Goal: Task Accomplishment & Management: Use online tool/utility

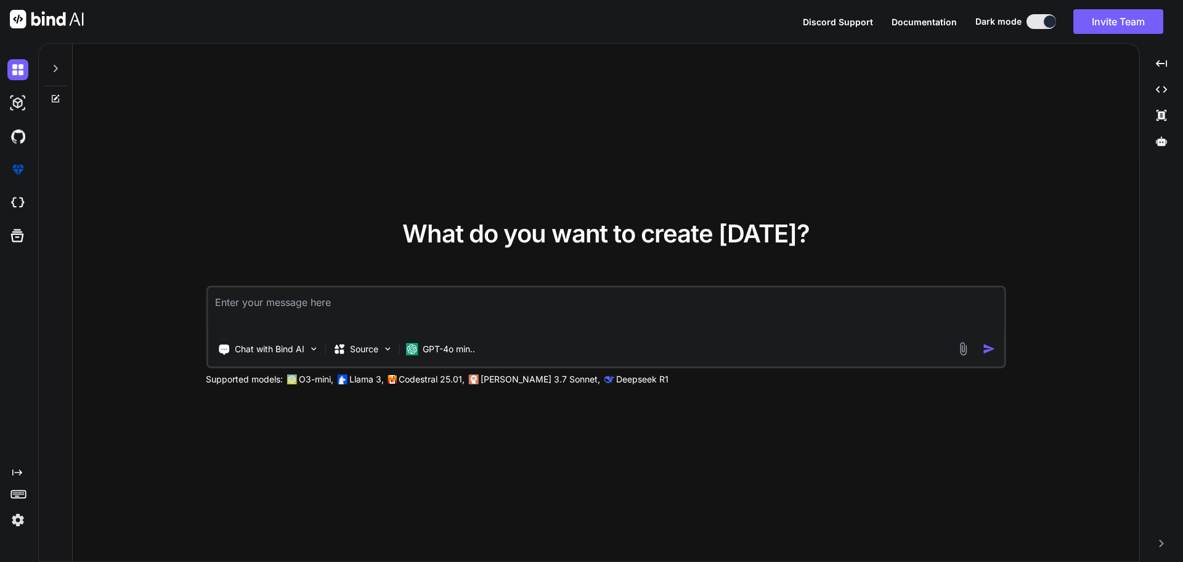
click at [23, 523] on img at bounding box center [17, 519] width 21 height 21
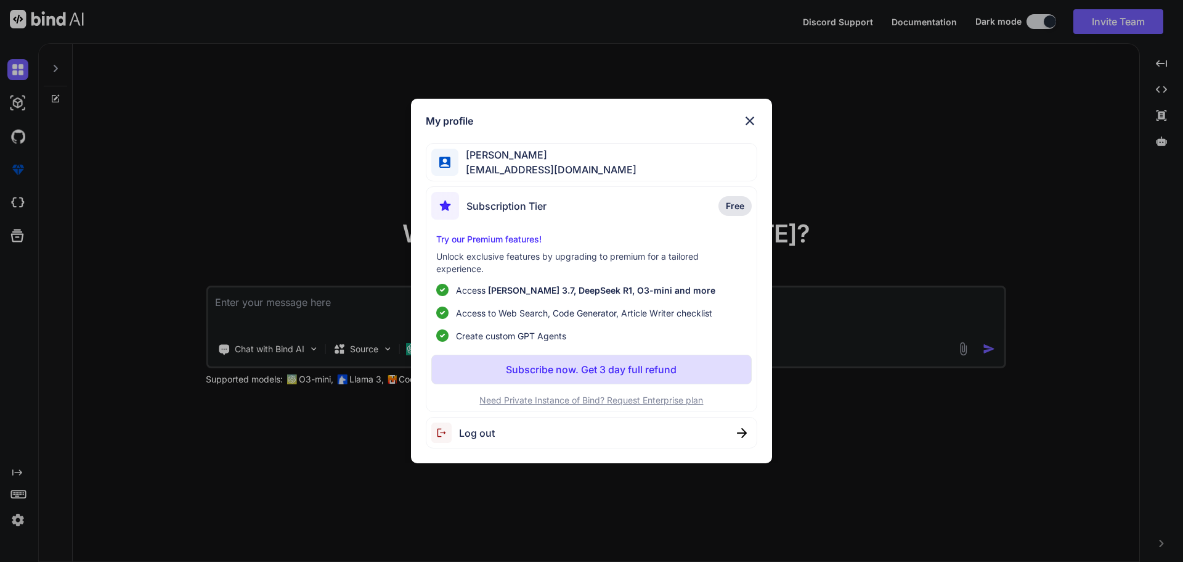
click at [474, 430] on span "Log out" at bounding box center [477, 432] width 36 height 15
type textarea "x"
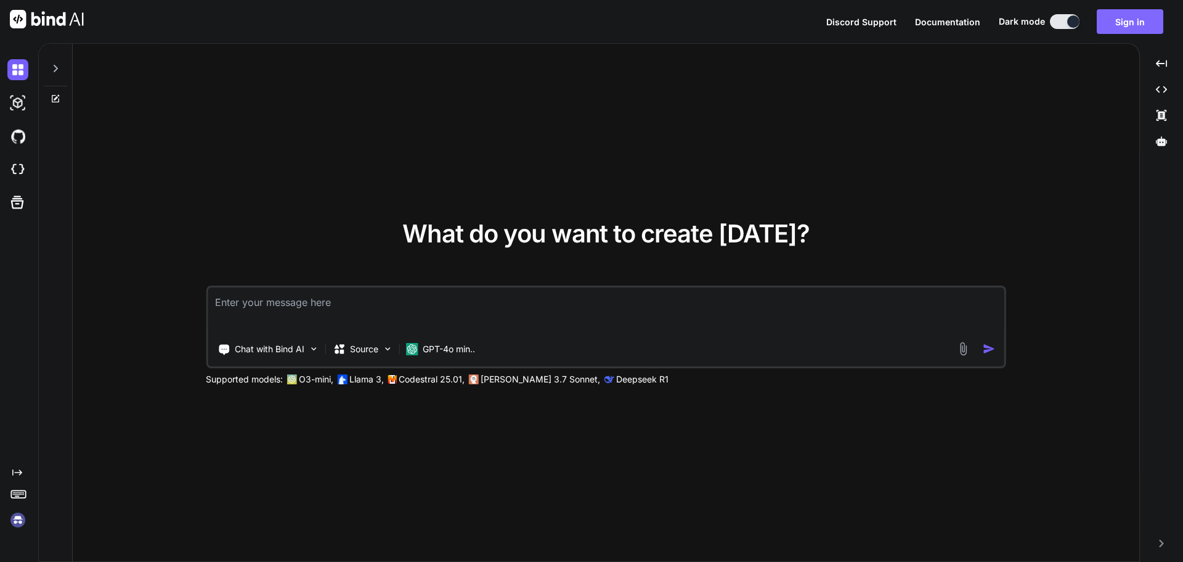
click at [1118, 23] on button "Sign in" at bounding box center [1130, 21] width 67 height 25
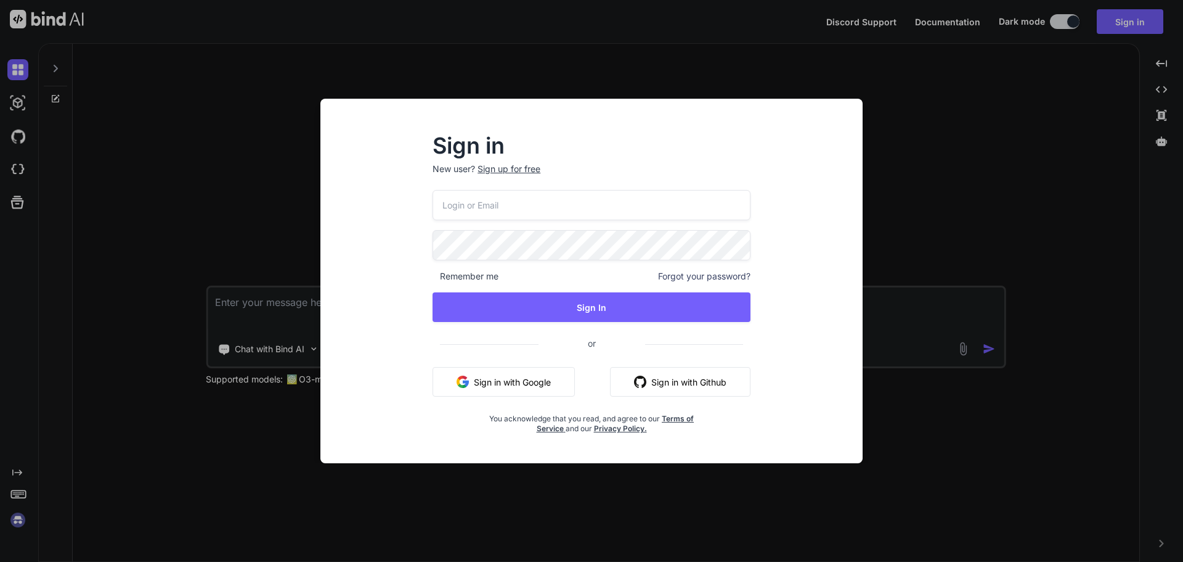
type input "[EMAIL_ADDRESS][DOMAIN_NAME]"
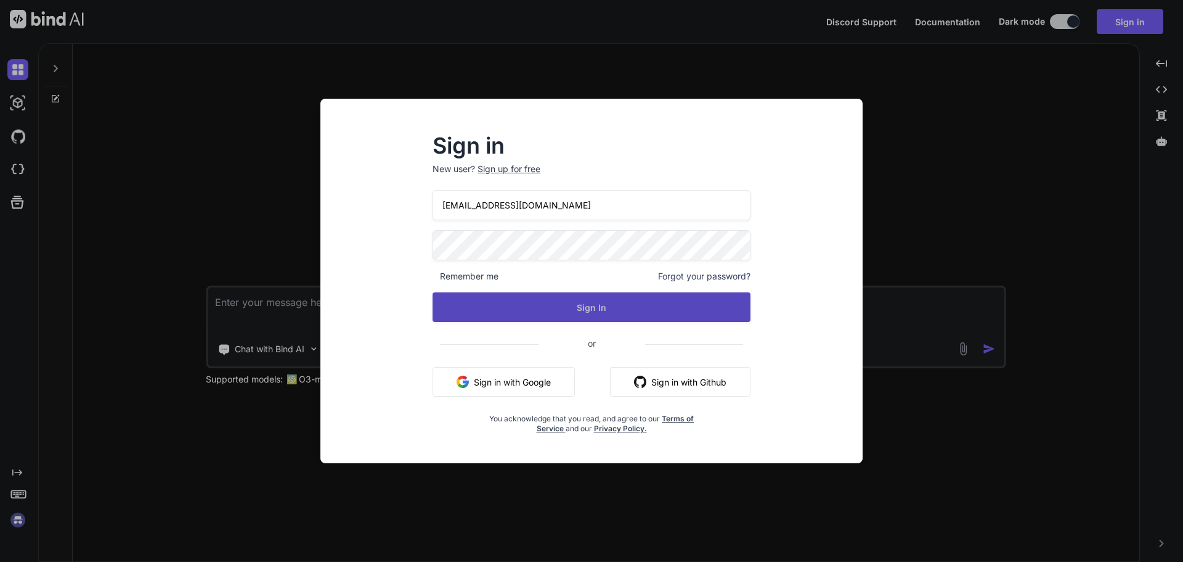
click at [573, 306] on button "Sign In" at bounding box center [592, 307] width 318 height 30
click at [581, 305] on button "Sign In" at bounding box center [592, 307] width 318 height 30
click at [562, 304] on button "Sign In" at bounding box center [592, 307] width 318 height 30
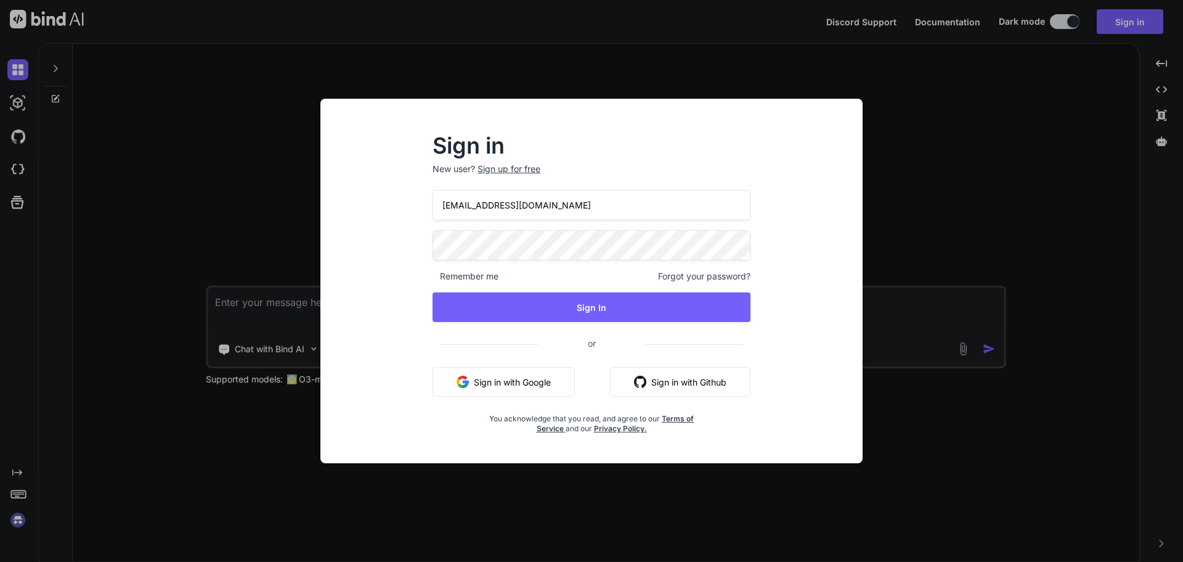
click at [526, 377] on button "Sign in with Google" at bounding box center [504, 382] width 142 height 30
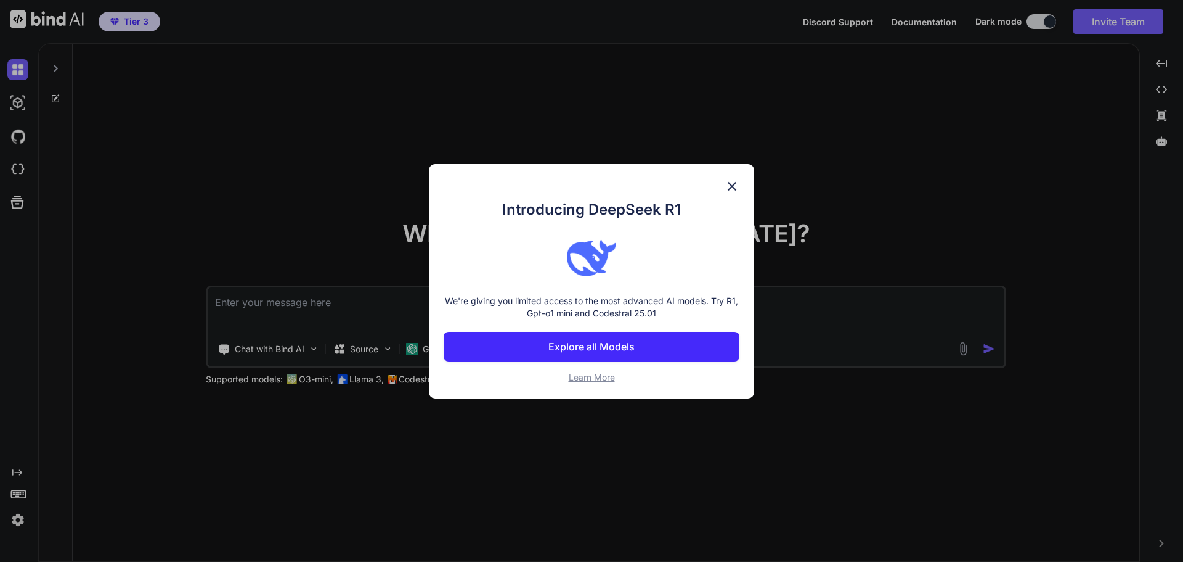
click at [22, 519] on div "Introducing DeepSeek R1 We're giving you limited access to the most advanced AI…" at bounding box center [591, 281] width 1183 height 562
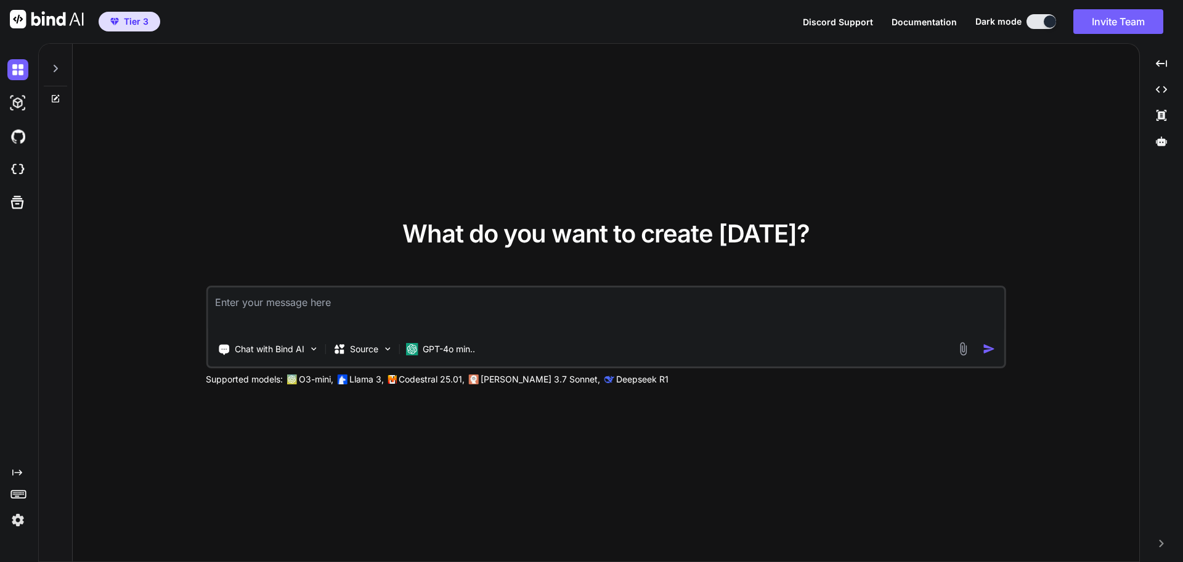
click at [22, 519] on img at bounding box center [17, 519] width 21 height 21
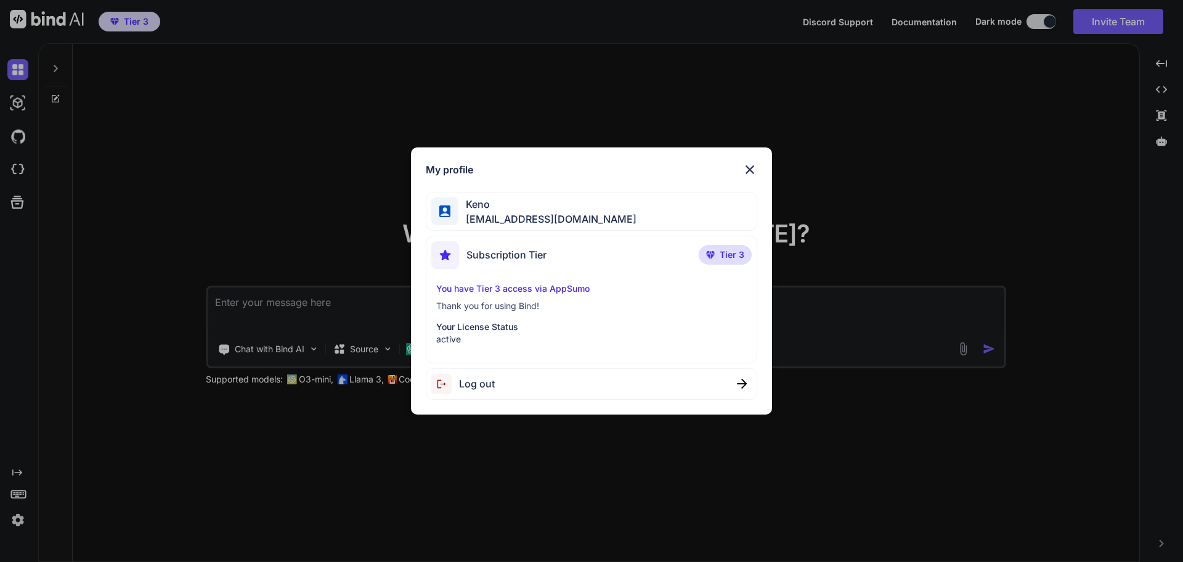
click at [751, 173] on img at bounding box center [750, 169] width 15 height 15
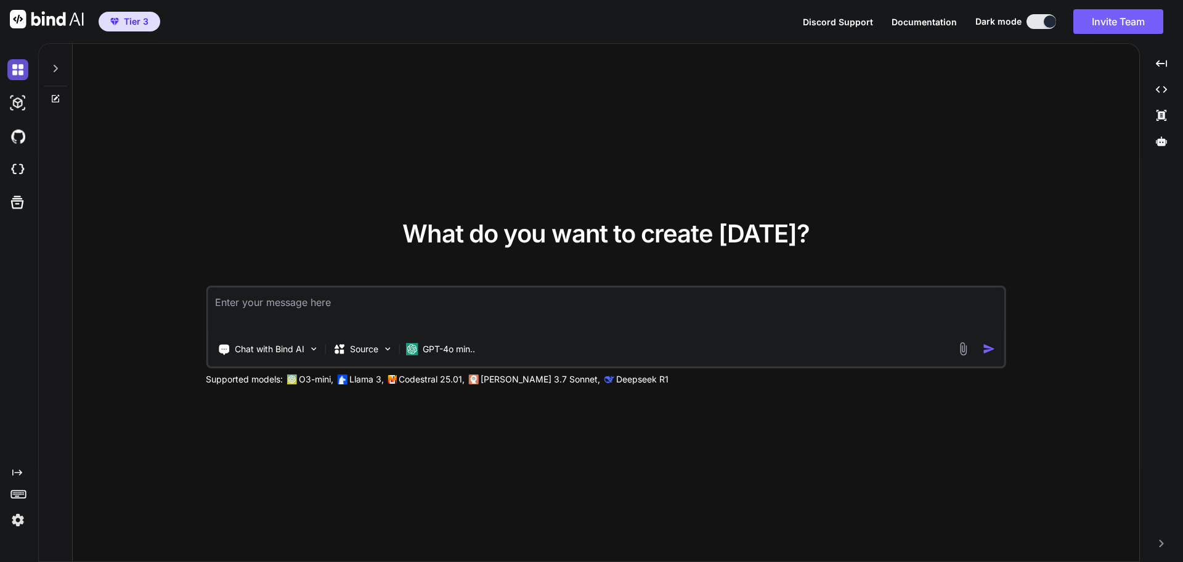
click at [20, 74] on img at bounding box center [17, 69] width 21 height 21
click at [56, 67] on icon at bounding box center [56, 68] width 4 height 7
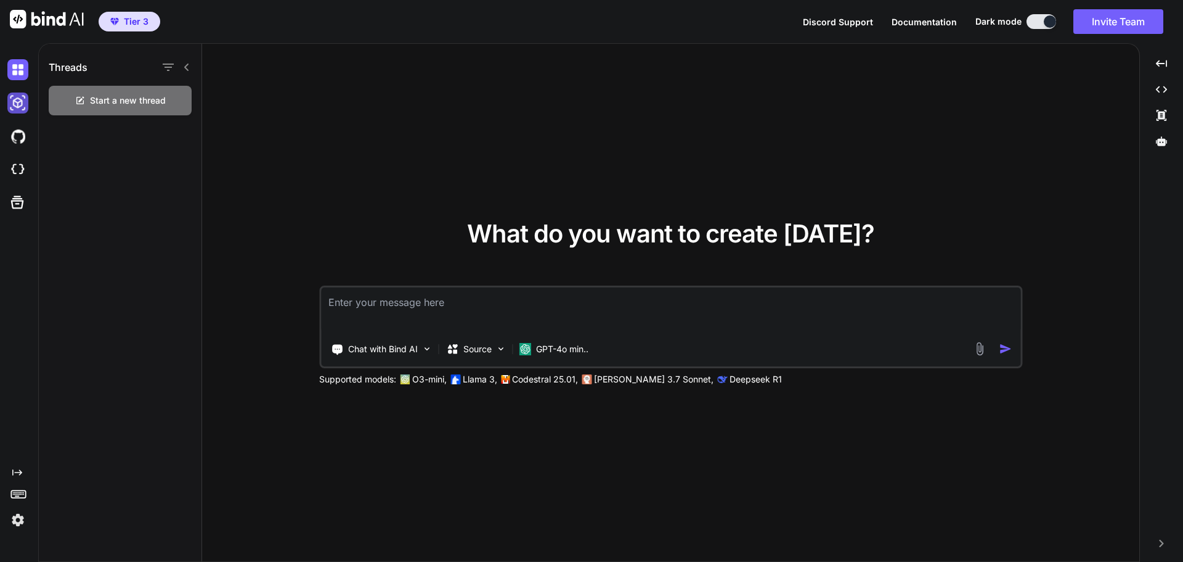
click at [21, 105] on img at bounding box center [17, 102] width 21 height 21
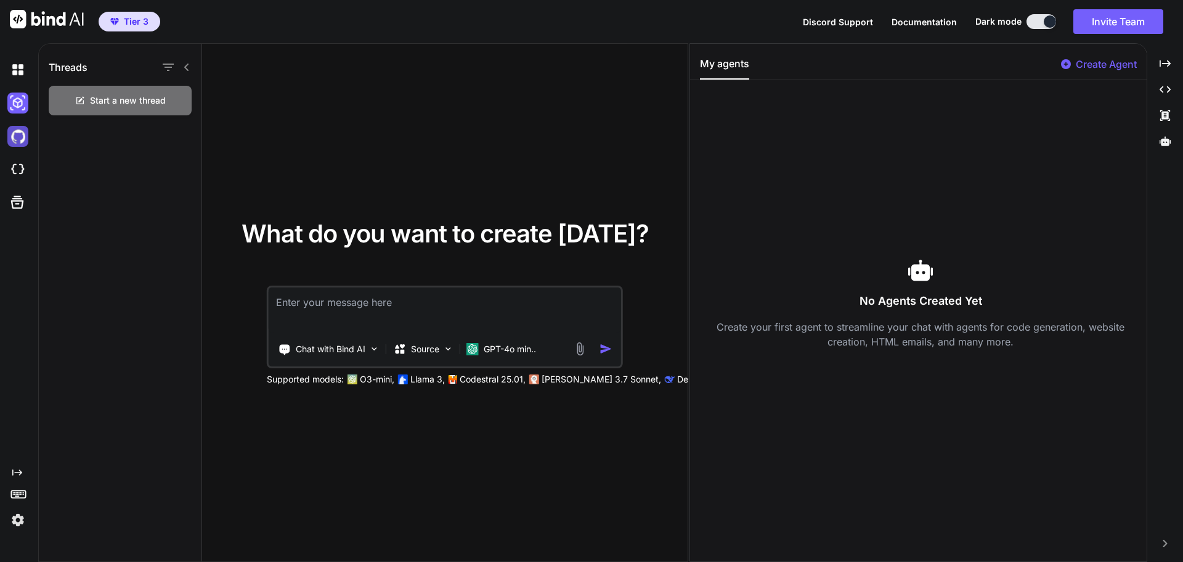
click at [22, 138] on img at bounding box center [17, 136] width 21 height 21
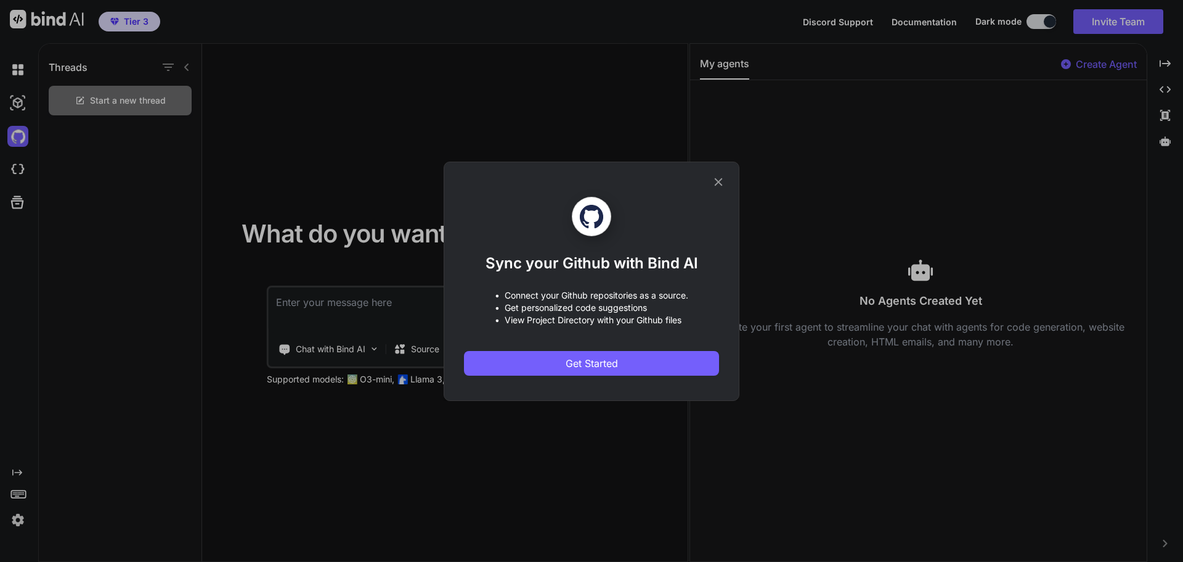
click at [720, 184] on icon at bounding box center [719, 182] width 14 height 14
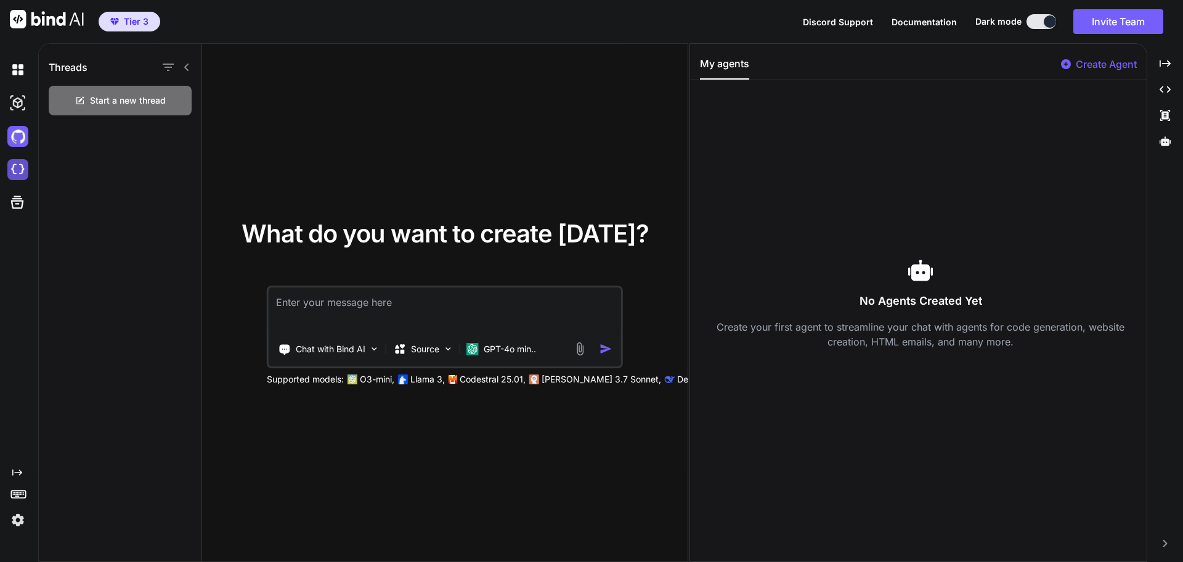
click at [22, 173] on img at bounding box center [17, 169] width 21 height 21
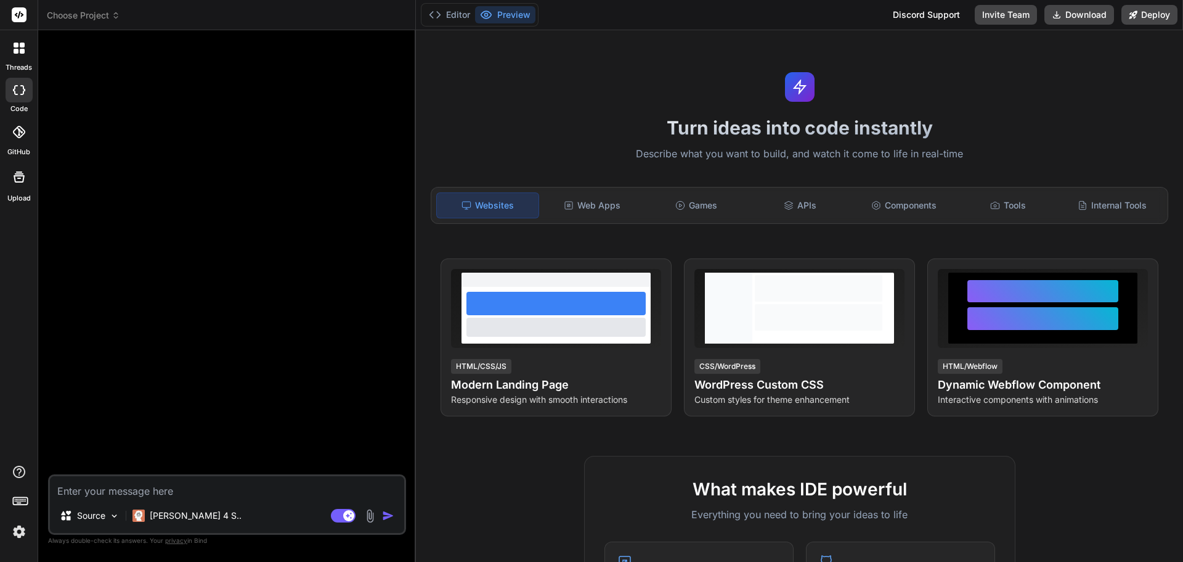
type textarea "x"
click at [18, 48] on icon at bounding box center [19, 48] width 11 height 11
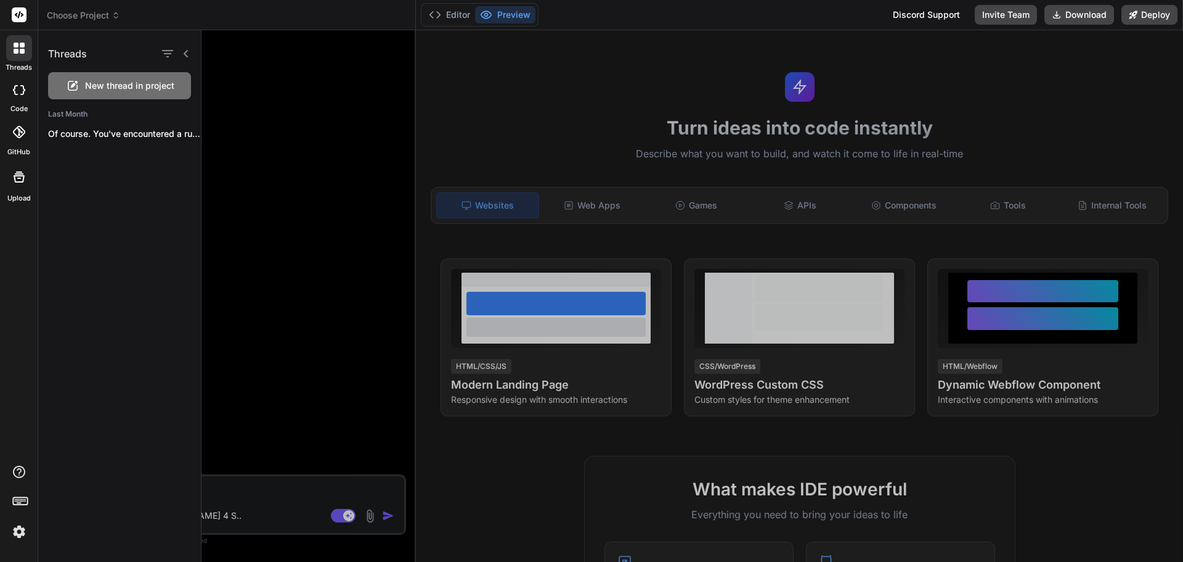
click at [257, 144] on div at bounding box center [693, 295] width 982 height 531
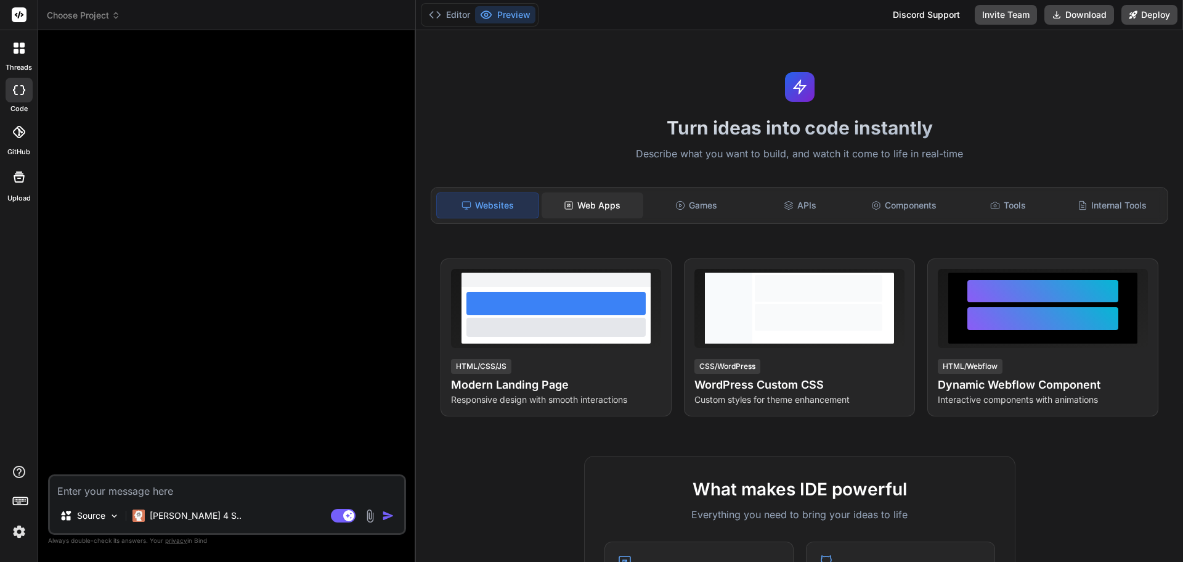
click at [579, 206] on div "Web Apps" at bounding box center [593, 205] width 102 height 26
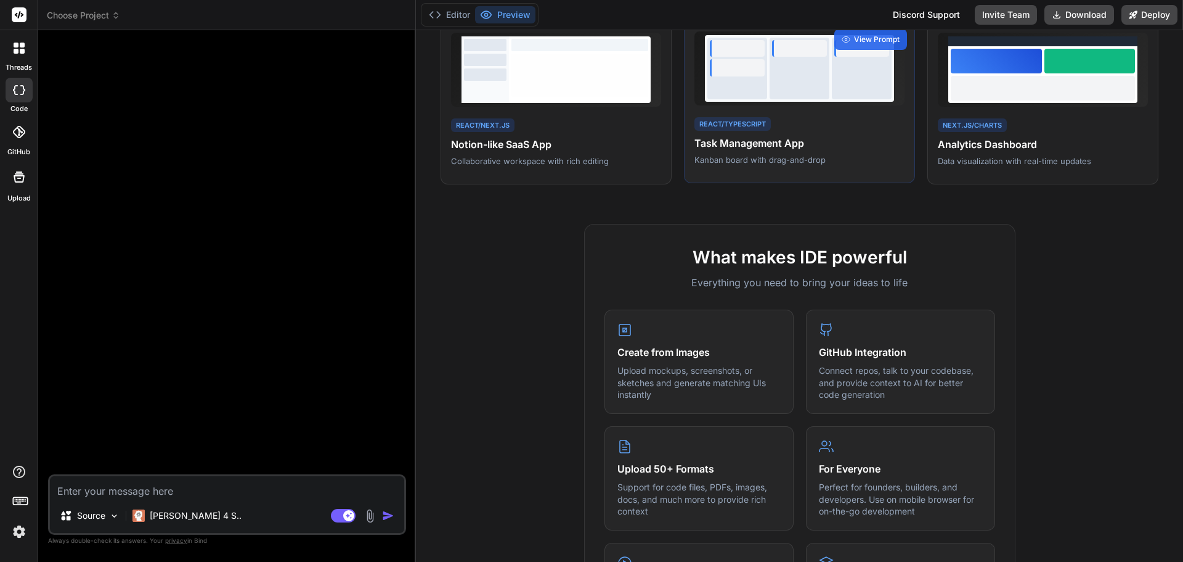
scroll to position [247, 0]
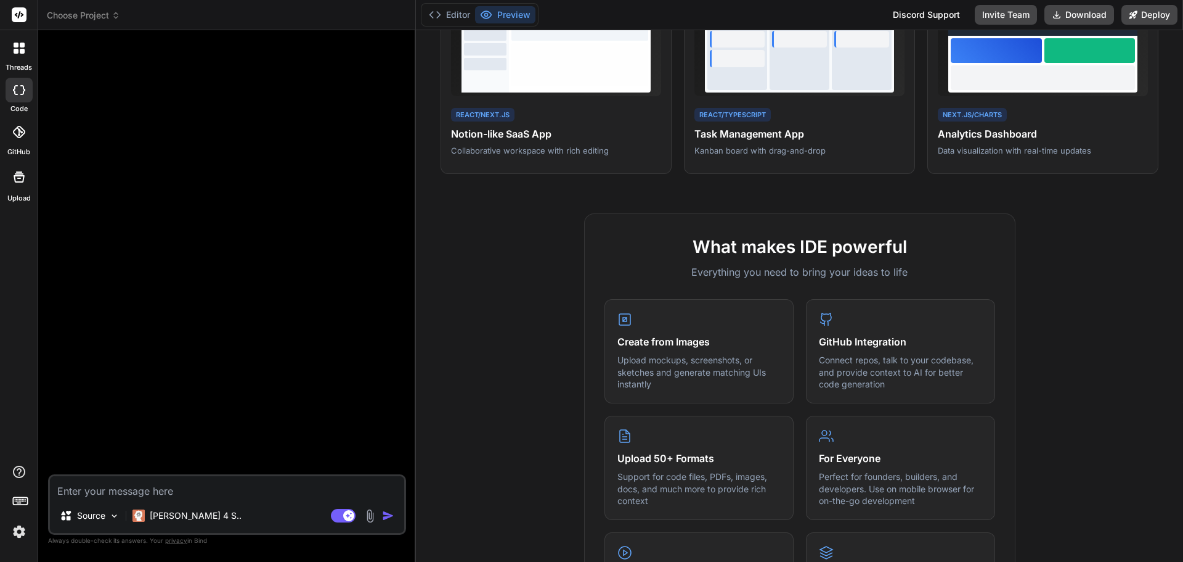
click at [120, 490] on textarea at bounding box center [227, 487] width 354 height 22
paste textarea "Design and build a web application for a game called “Goal Alert” in which play…"
type textarea "Design and build a web application for a game called “Goal Alert” in which play…"
type textarea "x"
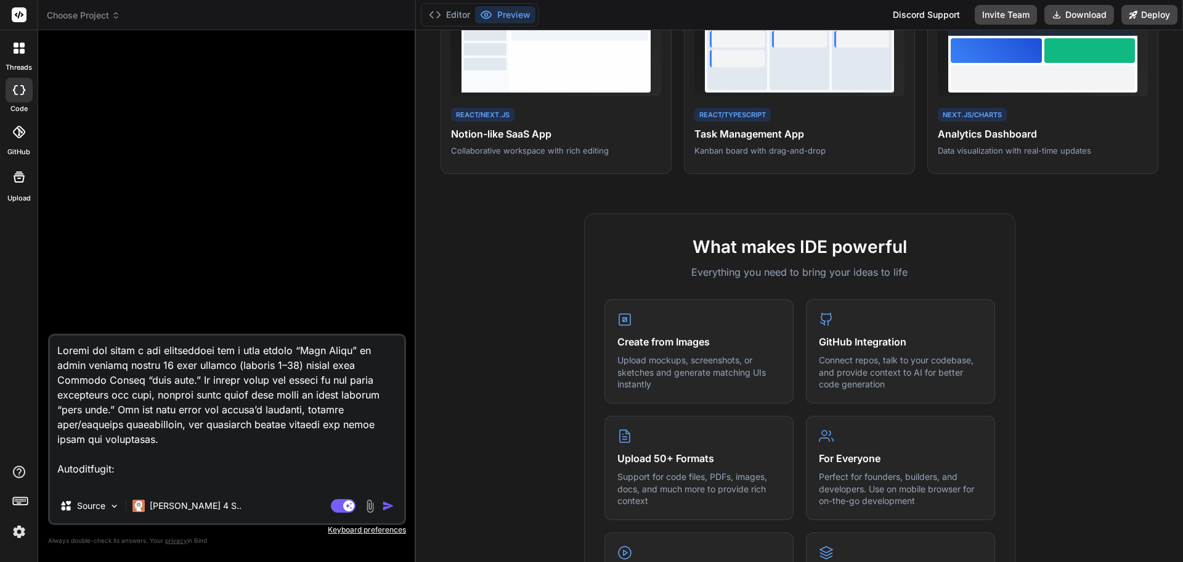
scroll to position [978, 0]
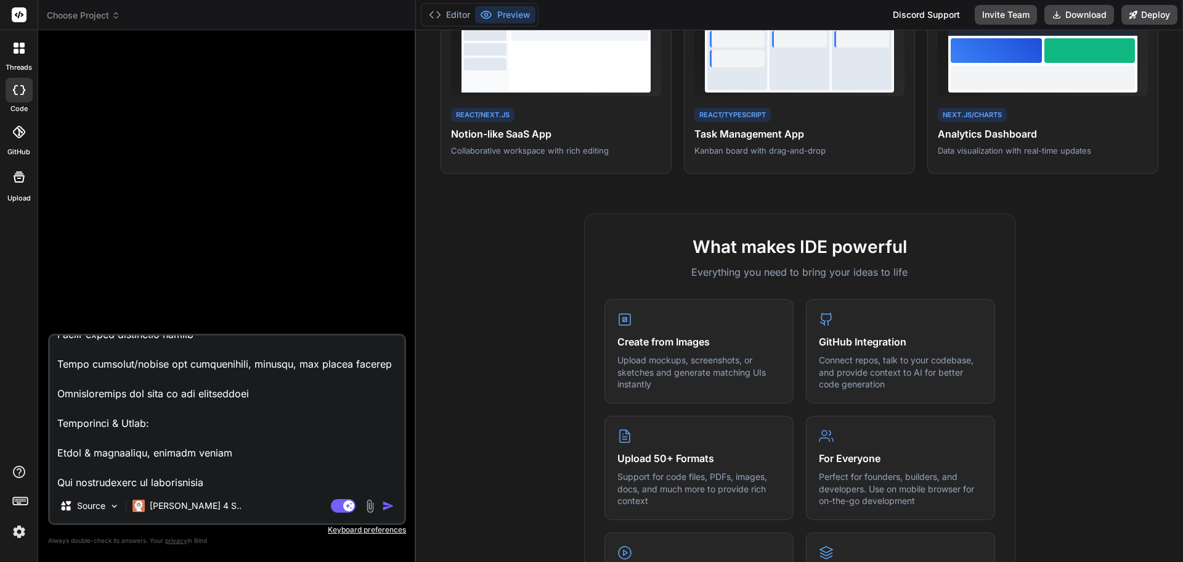
type textarea "Design and build a web application for a game called “Goal Alert” in which play…"
click at [385, 507] on img "button" at bounding box center [388, 505] width 12 height 12
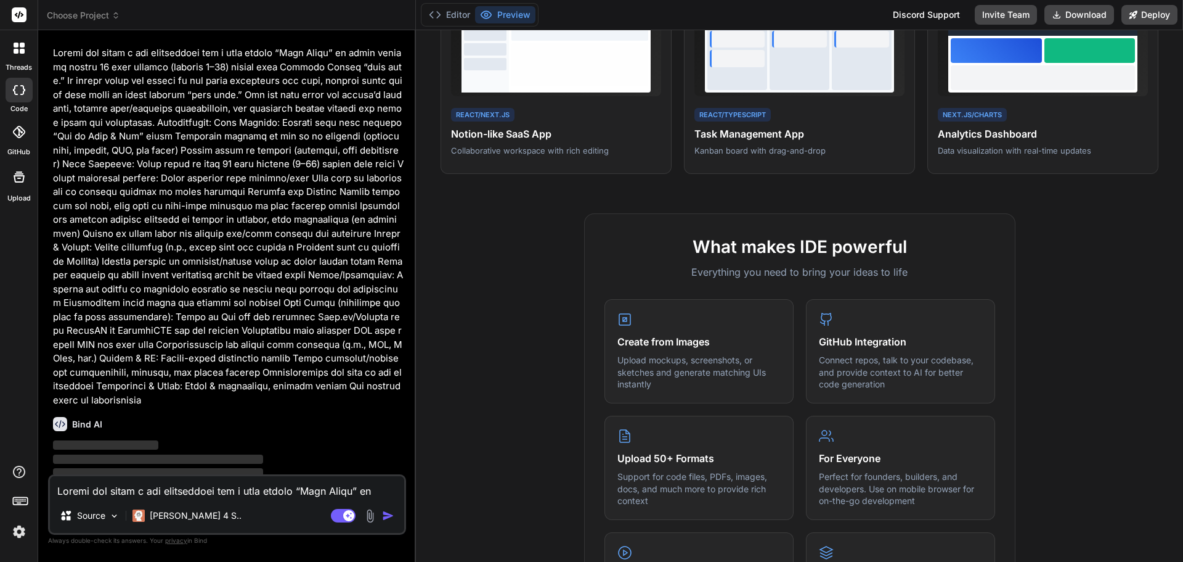
scroll to position [41, 0]
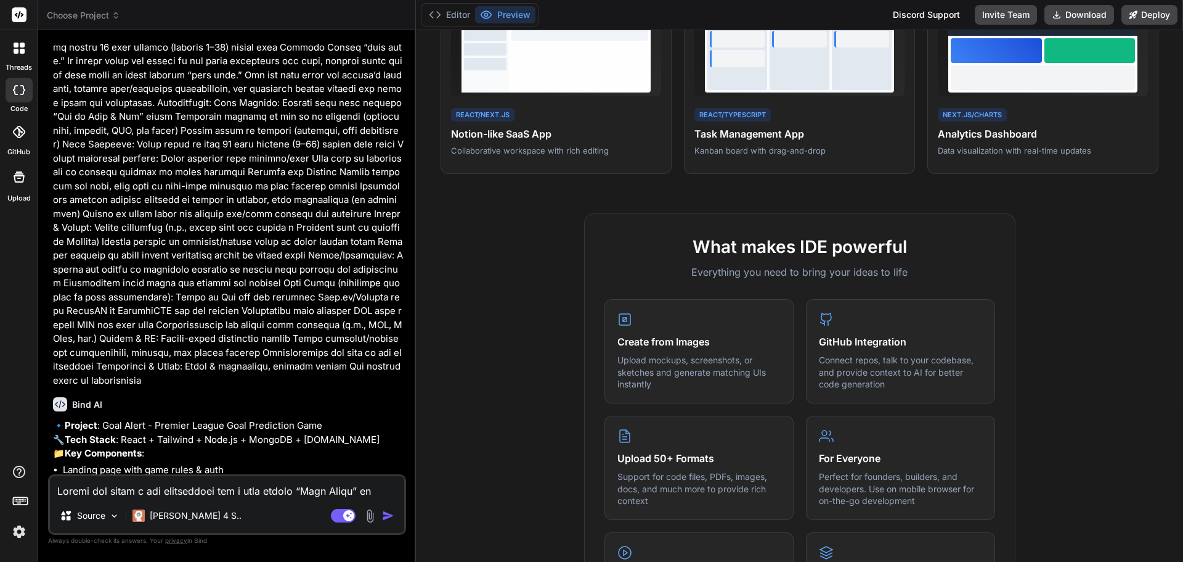
type textarea "x"
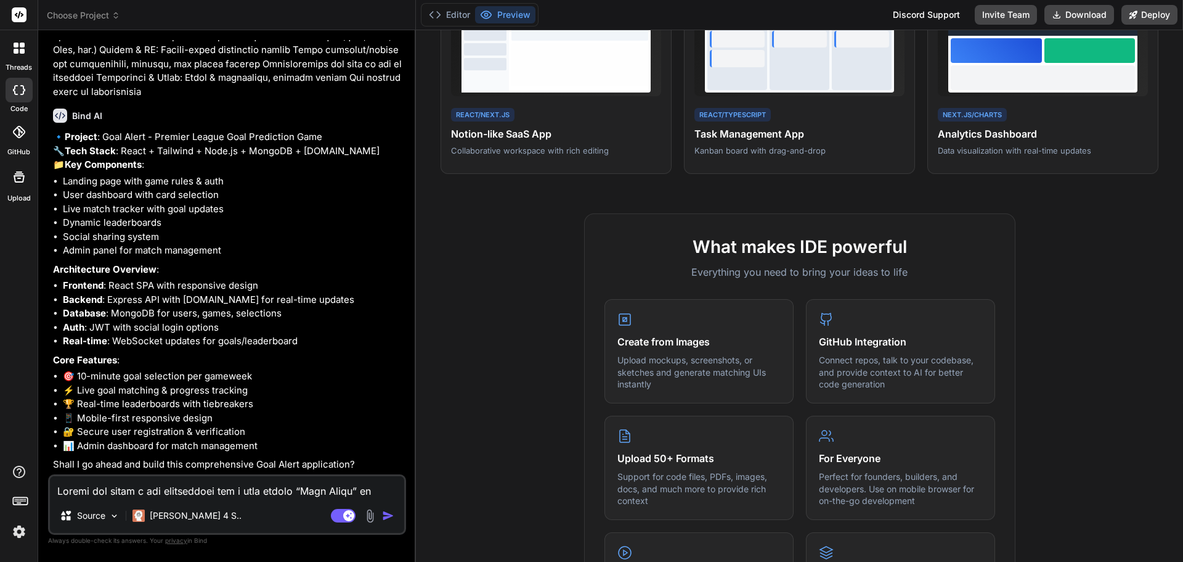
scroll to position [357, 0]
click at [388, 517] on img "button" at bounding box center [388, 515] width 12 height 12
click at [191, 493] on textarea at bounding box center [227, 487] width 354 height 22
paste textarea "Yes, please."
type textarea "Yes, please."
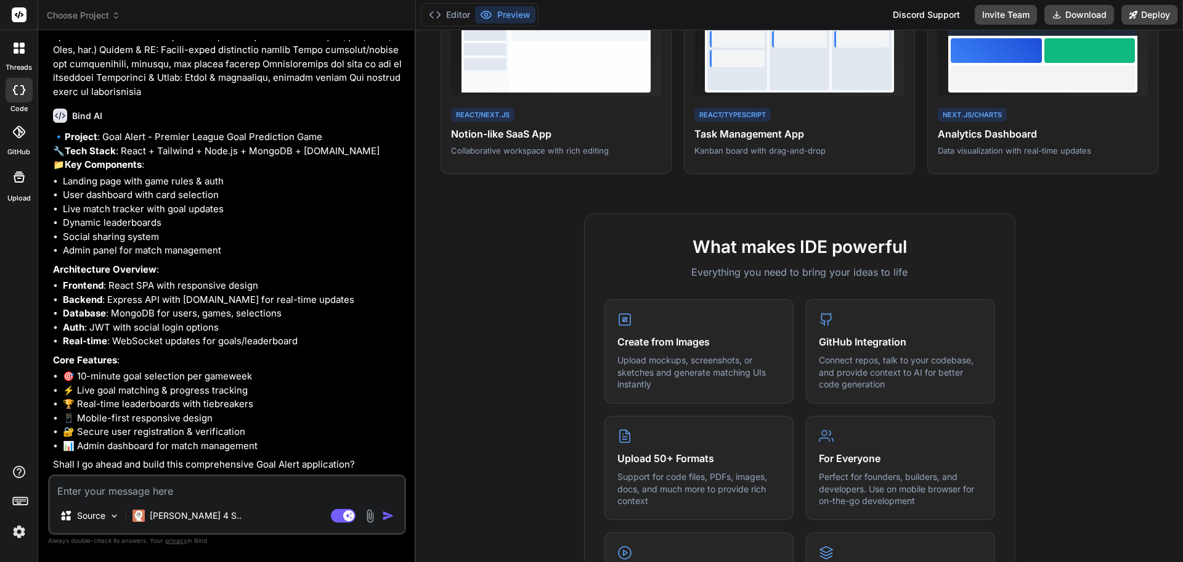
type textarea "x"
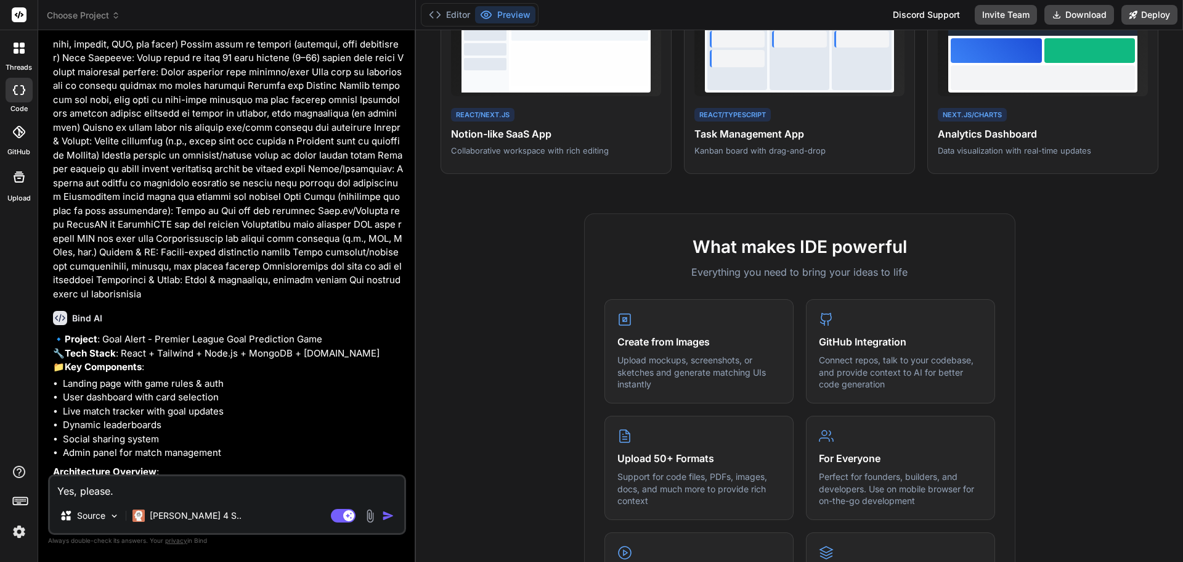
scroll to position [49, 0]
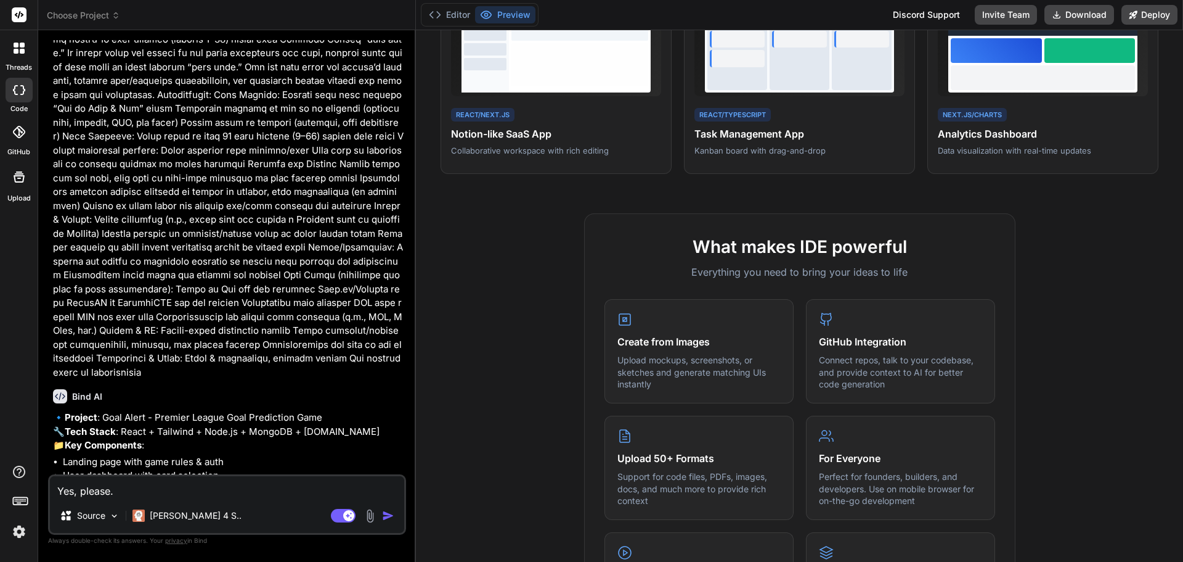
type textarea "Yes, please."
click at [308, 137] on p at bounding box center [228, 198] width 351 height 361
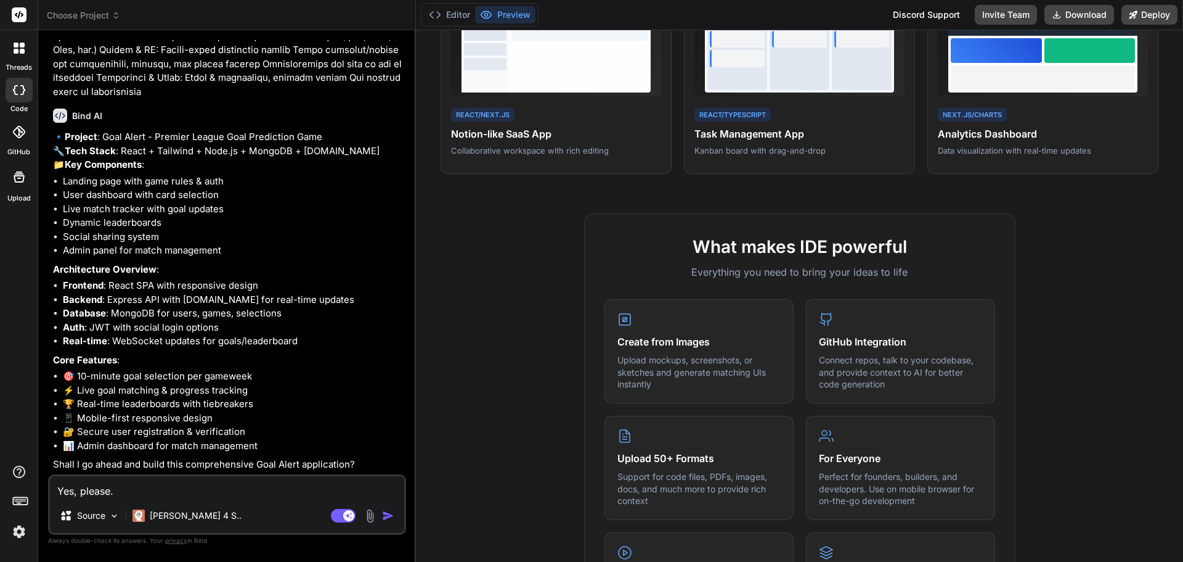
scroll to position [357, 0]
click at [385, 515] on img "button" at bounding box center [388, 515] width 12 height 12
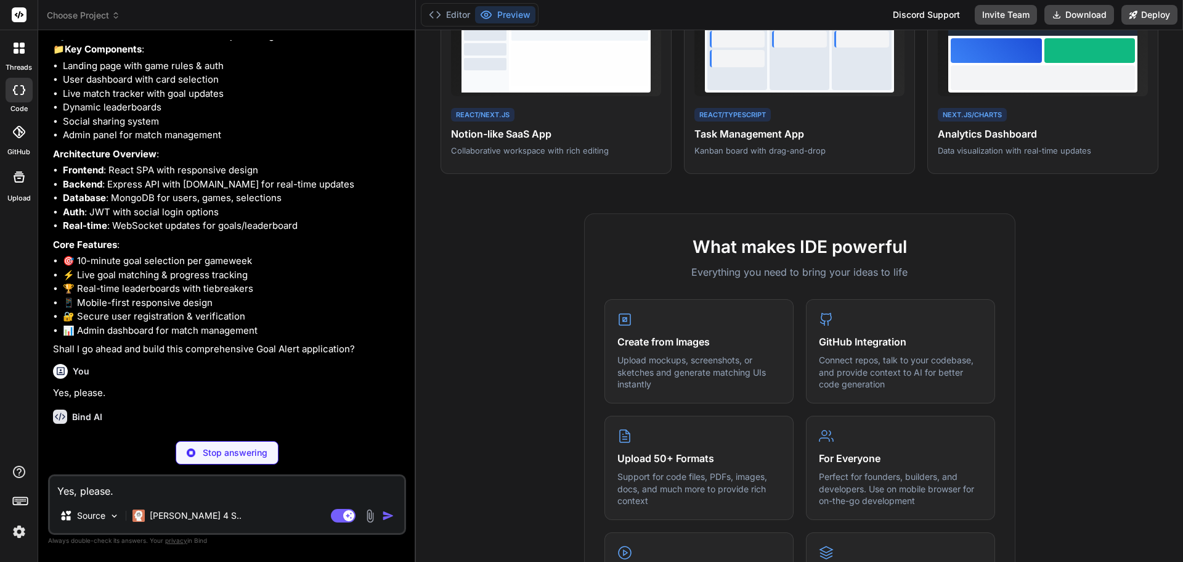
scroll to position [484, 0]
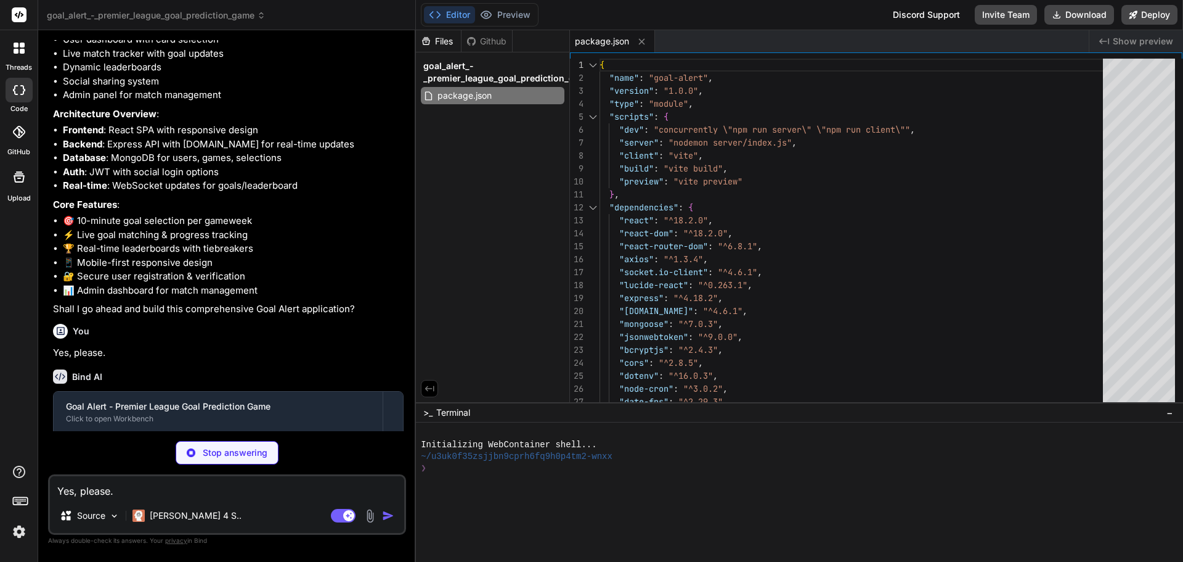
type textarea "x"
type textarea "<script type="module" src="/src/main.jsx"></script> </body> </html>"
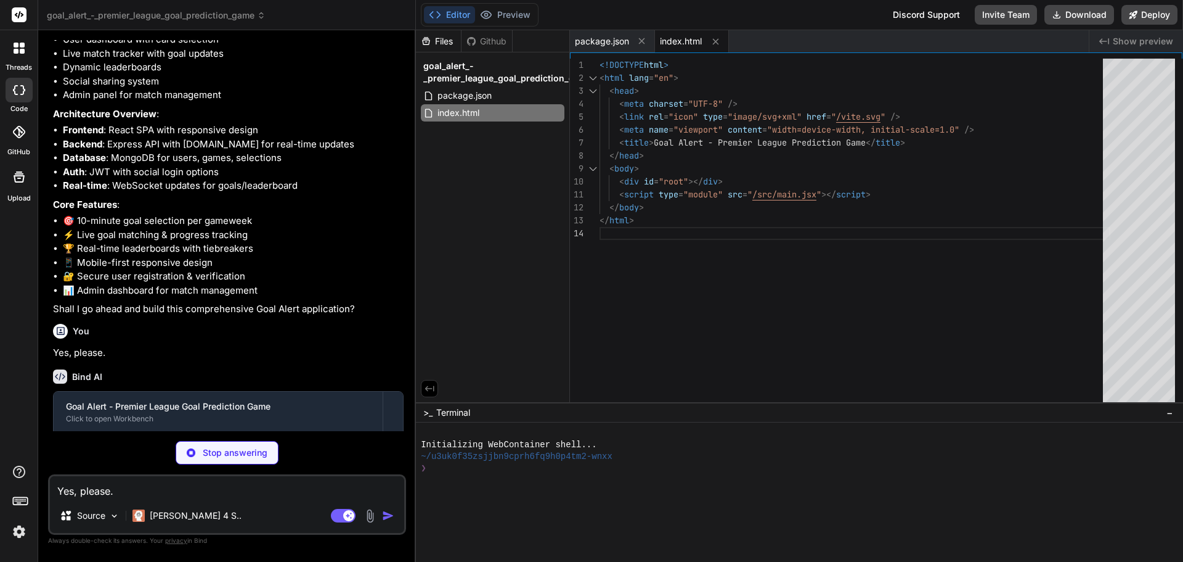
type textarea "x"
type textarea "ws: true } } } })"
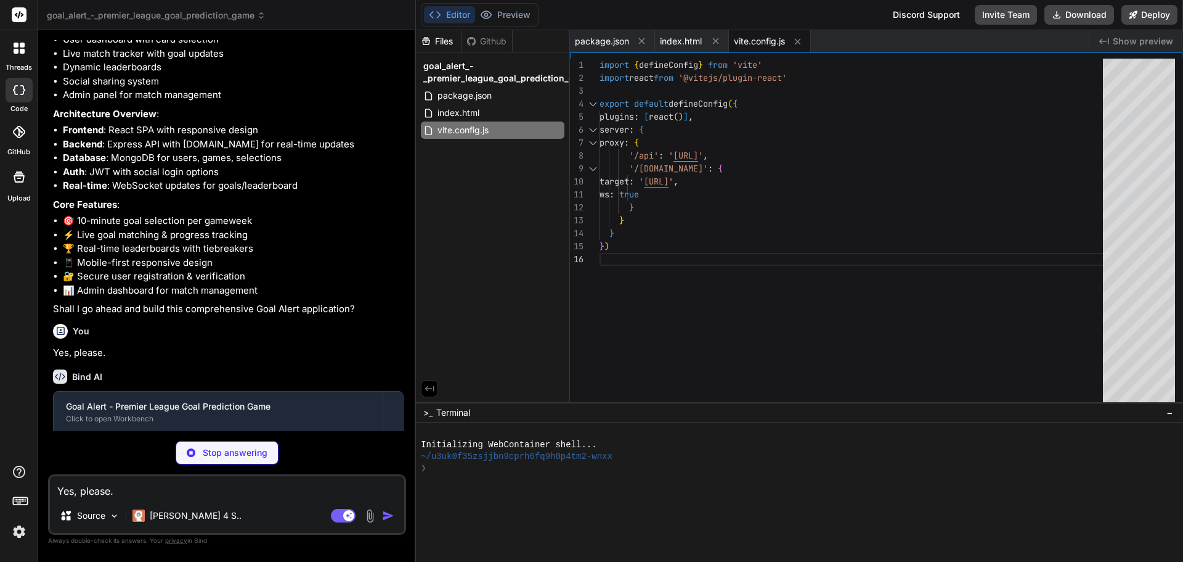
type textarea "x"
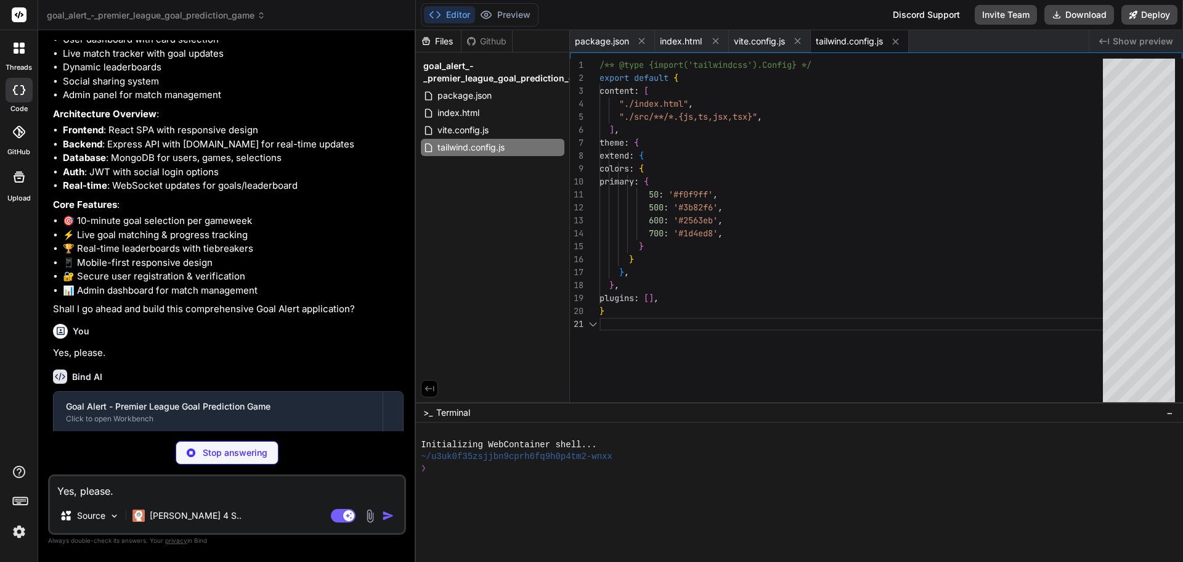
type textarea "x"
type textarea "export default { plugins: { tailwindcss: {}, autoprefixer: {}, }, }"
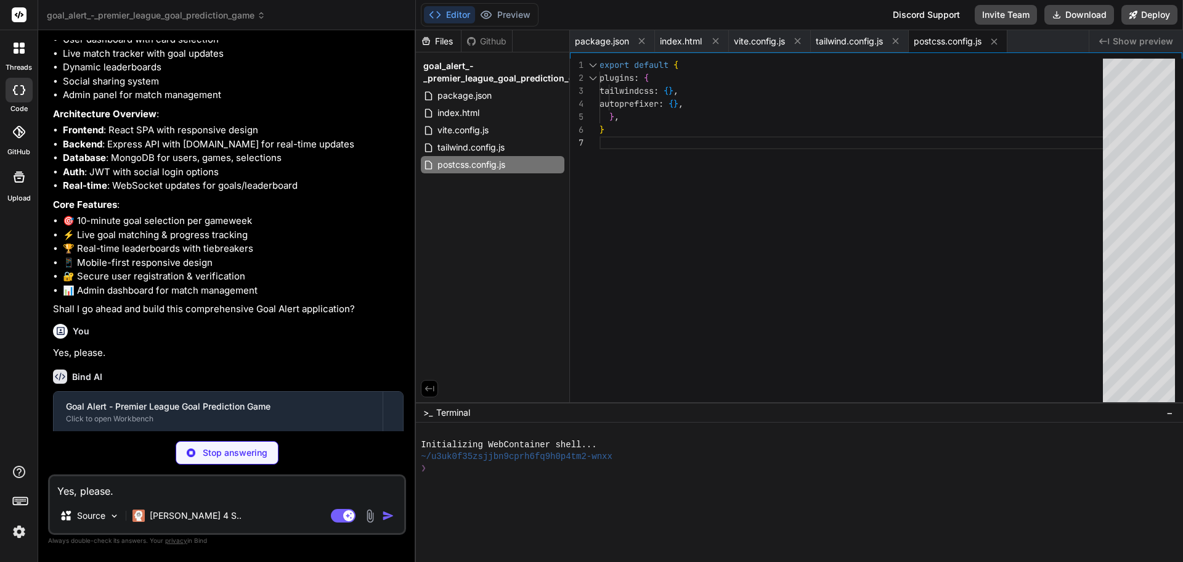
type textarea "x"
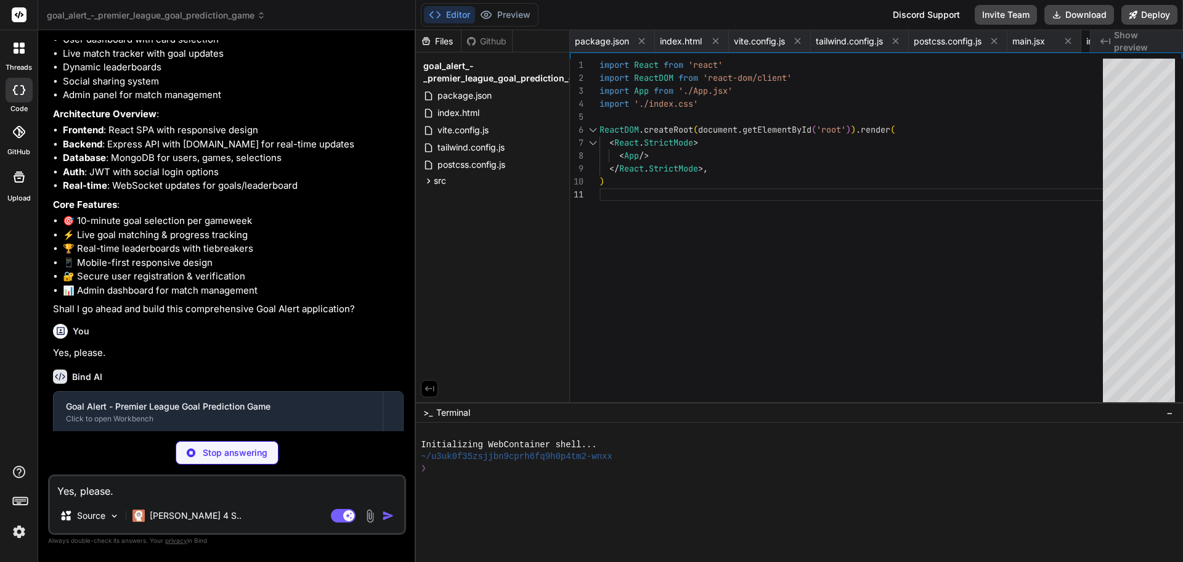
type textarea "x"
type textarea "</AuthProvider> </Router> ) } export default App"
type textarea "x"
type textarea "} return ( <AuthContext.Provider value={value}> {children} </AuthContext.Provid…"
type textarea "x"
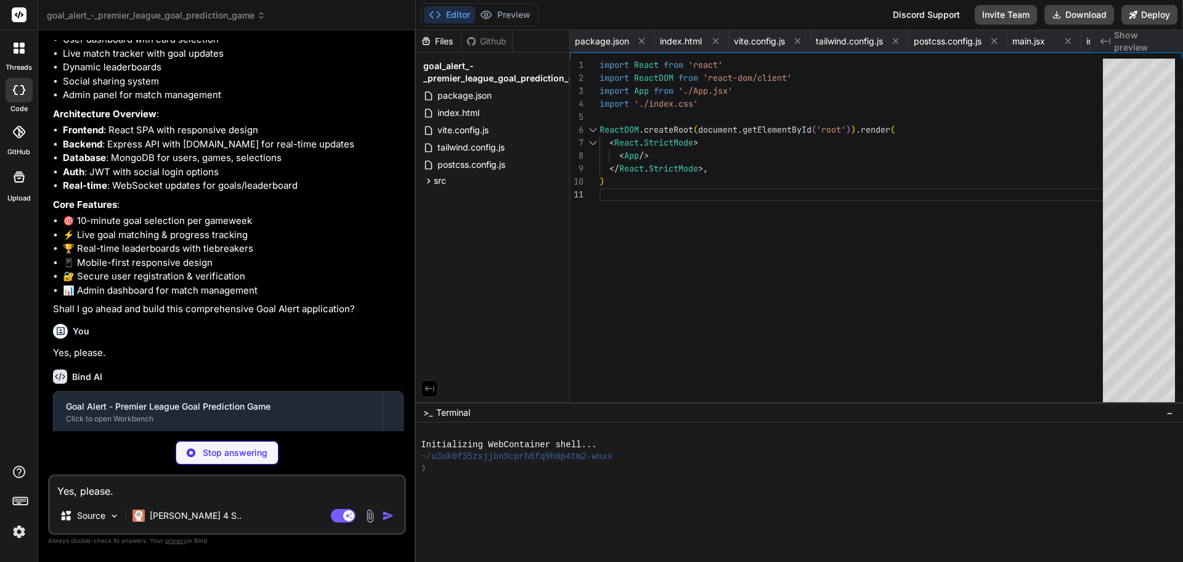
type textarea "</GameContext.Provider> ) }"
type textarea "x"
type textarea "</div> </nav> ) } export default Navigation"
type textarea "x"
type textarea "return <Navigate to="/dashboard" replace /> } return children } export default …"
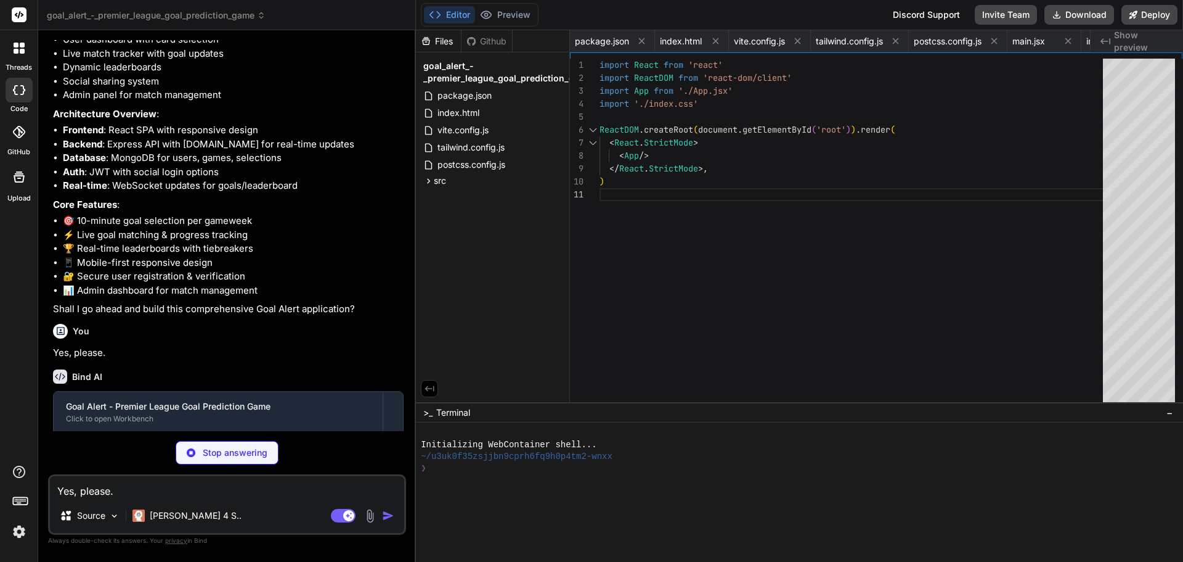
type textarea "x"
type textarea "</div> </div> </div> </footer> </div> ) } export default LandingPage"
type textarea "x"
type textarea "</div> </div> </div> ) } export default Dashboard"
type textarea "x"
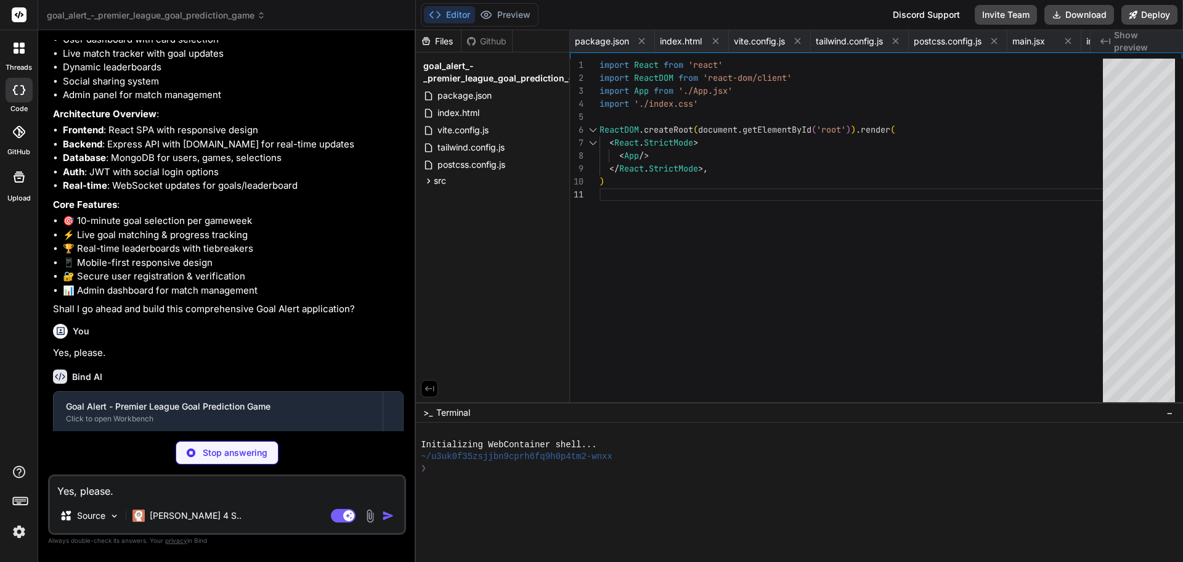
type textarea "x"
type textarea "export default Profile"
type textarea "x"
type textarea "export default Admin"
type textarea "x"
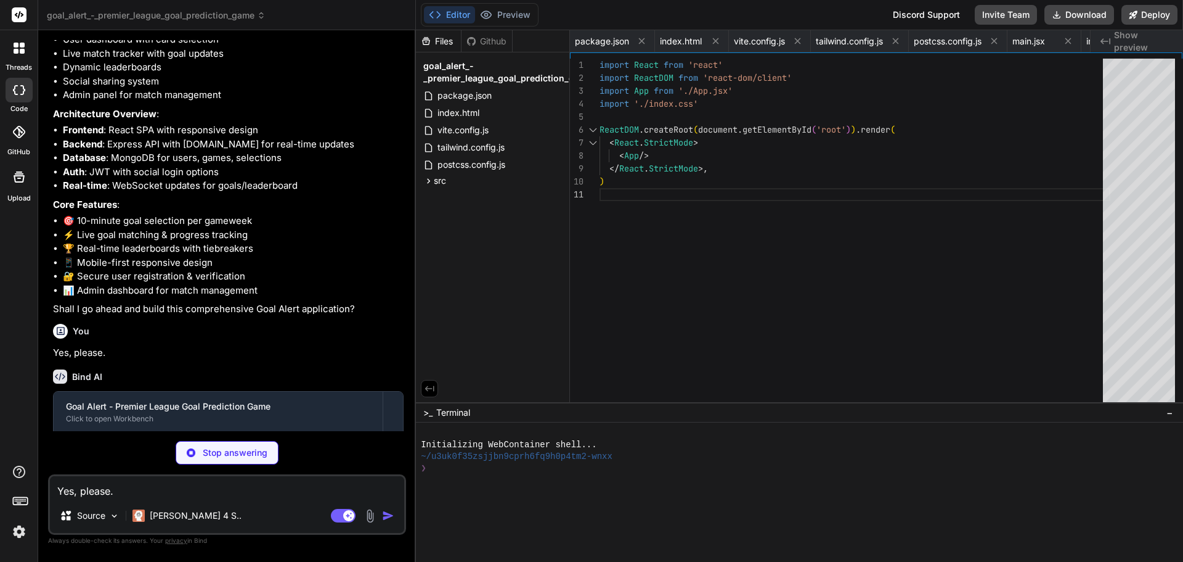
type textarea "const PORT = process.env.PORT || 5000 server.listen(PORT, () => { console.log(`…"
type textarea "x"
type textarea "age-- } return age >= 18 } export default mongoose.model('User', userSchema)"
type textarea "x"
type textarea "} export default mongoose.model('Gameweek', gameweekSchema)"
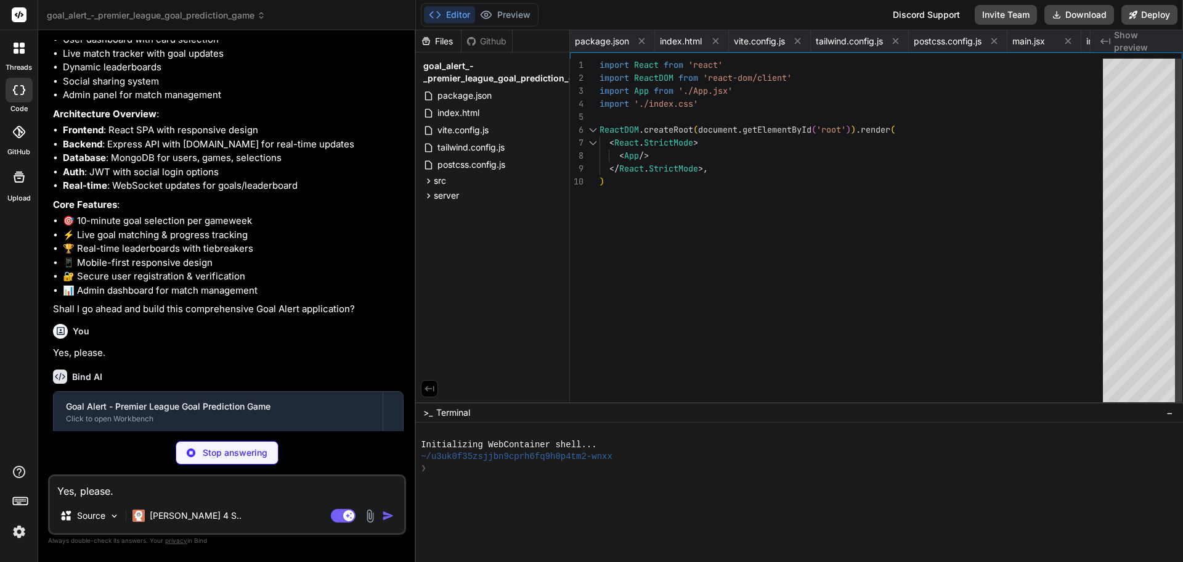
type textarea "x"
type textarea "export default mongoose.model('Match', matchSchema)"
type textarea "x"
type textarea "return this.save() } export default mongoose.model('Selection', selectionSchema)"
type textarea "x"
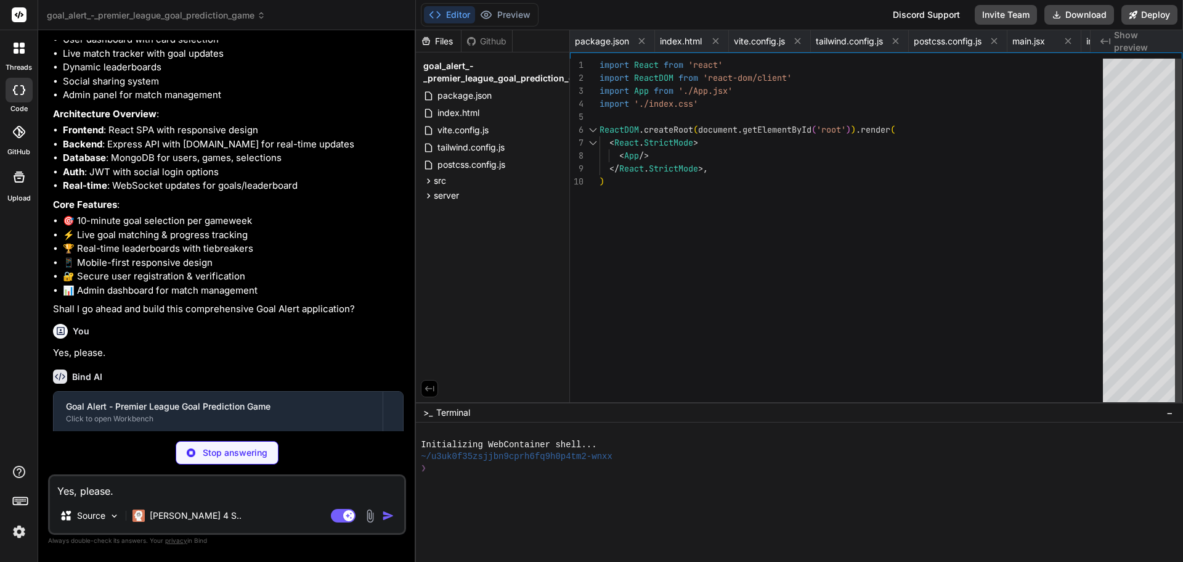
type textarea "res.json(user) } catch (error) { console.error('Get user error:', error) res.st…"
type textarea "x"
type textarea "res.json(match) } catch (error) { console.error('Get match error:', error) res.…"
type textarea "x"
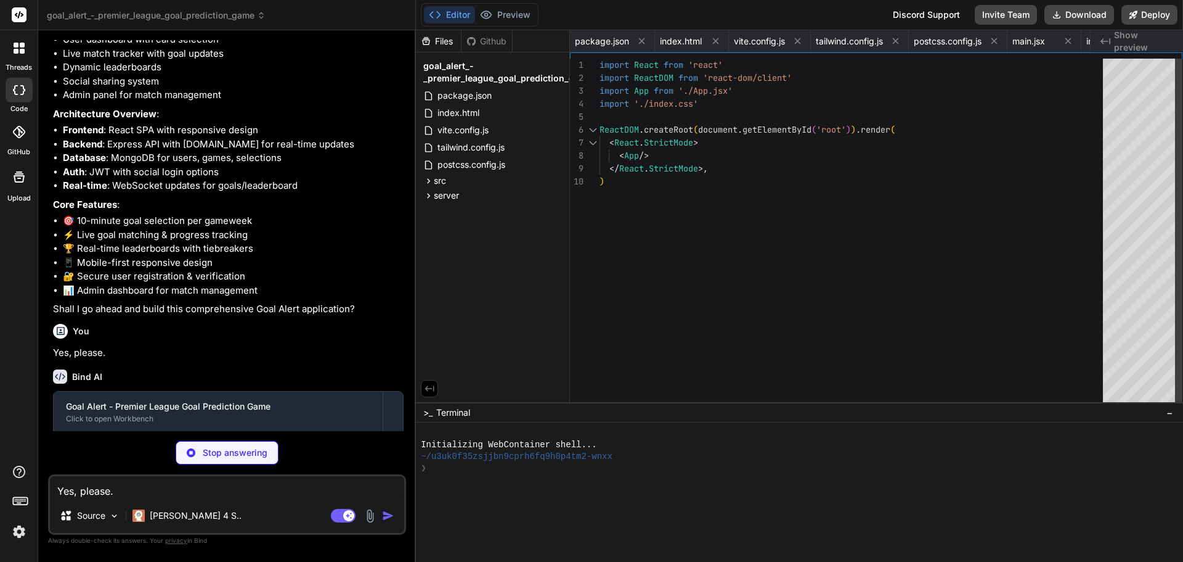
type textarea "} catch (error) { console.error('Get gameweek selections error:', error) res.st…"
type textarea "x"
type textarea "console.error('Error updating selections with goal:', error) } } export default…"
type textarea "x"
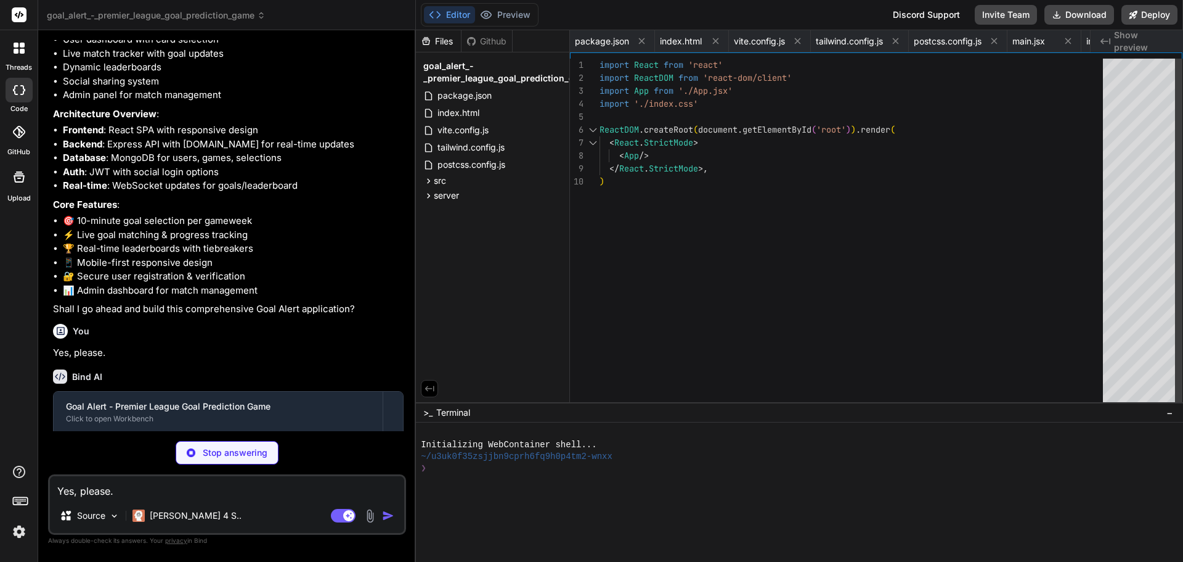
type textarea "} catch (error) { return res.status(500).json({ message: 'Failed to verify admi…"
type textarea "x"
type textarea "MONGODB_URI=mongodb://localhost:27017/goalalert JWT_SECRET=your_super_secret_jw…"
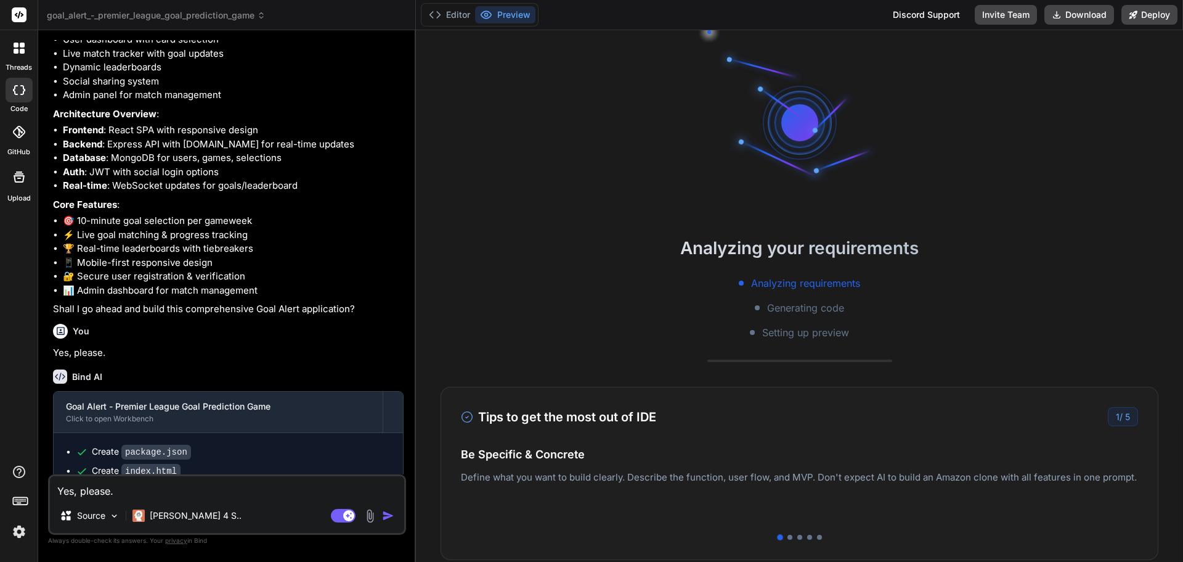
type textarea "x"
